Goal: Understand process/instructions

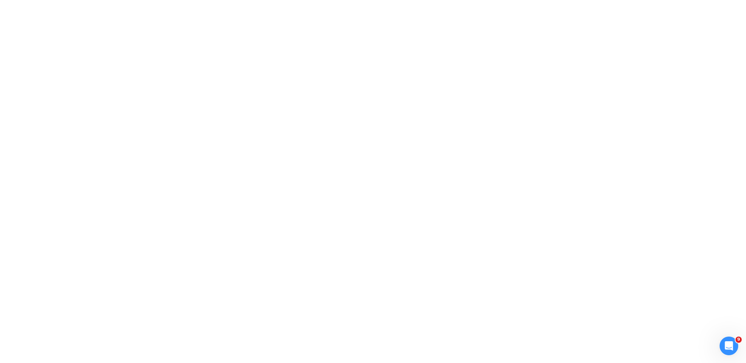
click at [376, 190] on div at bounding box center [373, 181] width 746 height 363
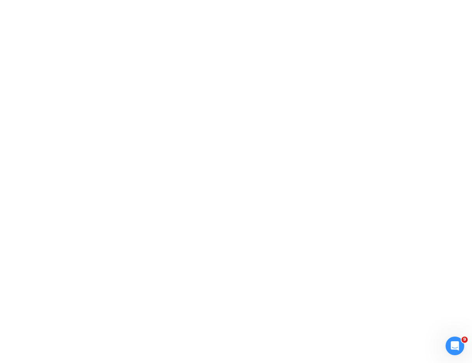
click at [393, 167] on div at bounding box center [236, 181] width 472 height 363
